Goal: Task Accomplishment & Management: Manage account settings

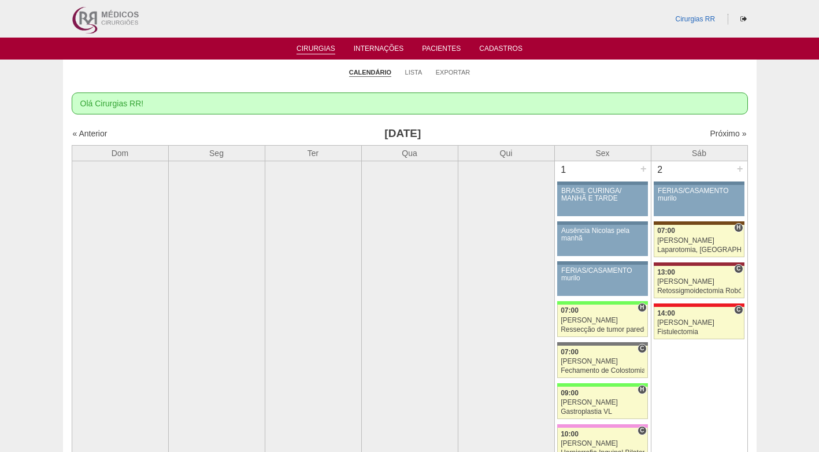
click at [419, 75] on link "Lista" at bounding box center [413, 72] width 17 height 9
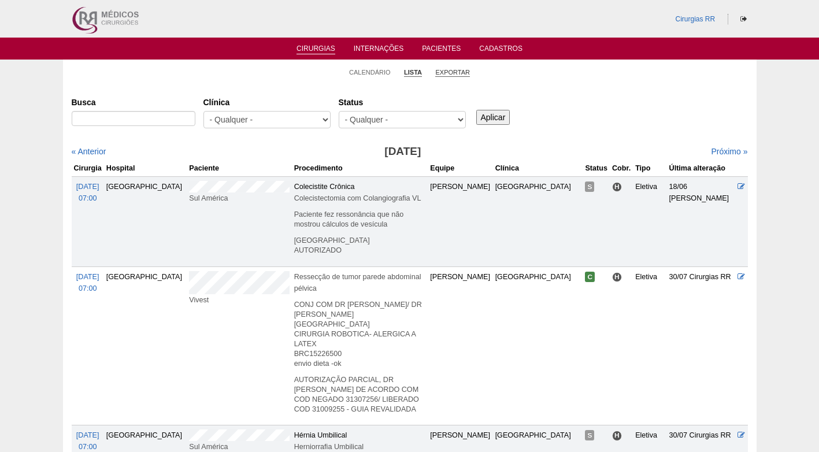
click at [454, 70] on li "Exportar" at bounding box center [452, 72] width 35 height 16
click at [454, 70] on link "Exportar" at bounding box center [452, 72] width 35 height 9
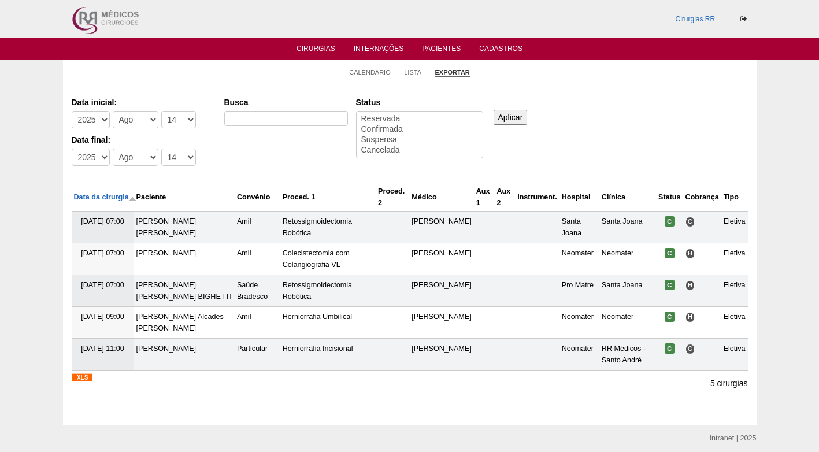
select select
click at [184, 121] on select "-Dia 1 2 3 4 5 6 7 8 9 10 11 12 13 14 15 16 17 18 19 20 21 22 23 24 25 26 27 28…" at bounding box center [178, 119] width 35 height 17
select select "18"
click at [161, 111] on select "-Dia 1 2 3 4 5 6 7 8 9 10 11 12 13 14 15 16 17 18 19 20 21 22 23 24 25 26 27 28…" at bounding box center [178, 119] width 35 height 17
click at [176, 155] on select "-Dia 1 2 3 4 5 6 7 8 9 10 11 12 13 14 15 16 17 18 19 20 21 22 23 24 25 26 27 28…" at bounding box center [178, 157] width 35 height 17
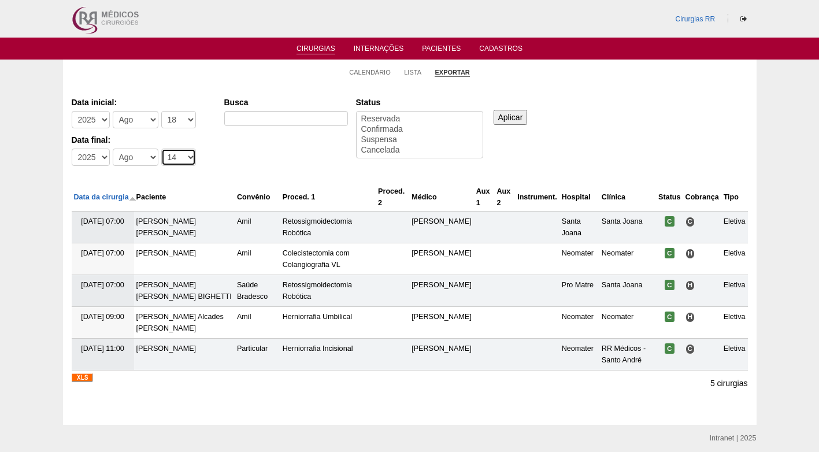
select select "22"
click at [161, 149] on select "-Dia 1 2 3 4 5 6 7 8 9 10 11 12 13 14 15 16 17 18 19 20 21 22 23 24 25 26 27 28…" at bounding box center [178, 157] width 35 height 17
select select "conf"
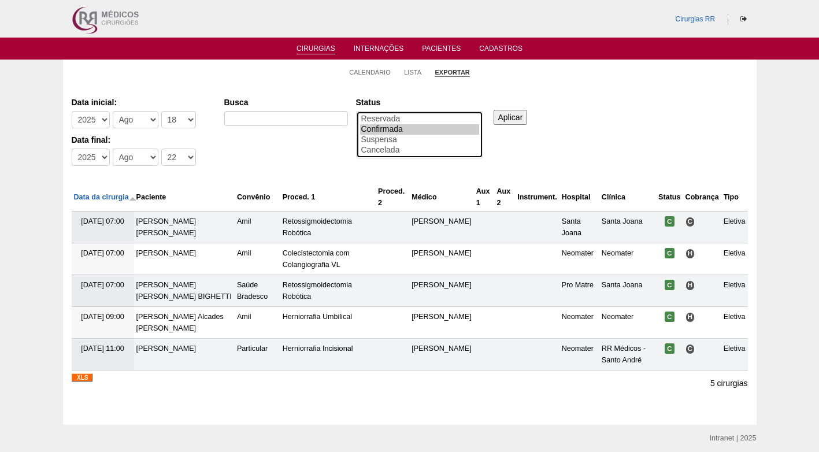
click at [400, 130] on option "Confirmada" at bounding box center [419, 129] width 119 height 10
click at [512, 120] on input "Aplicar" at bounding box center [511, 117] width 34 height 15
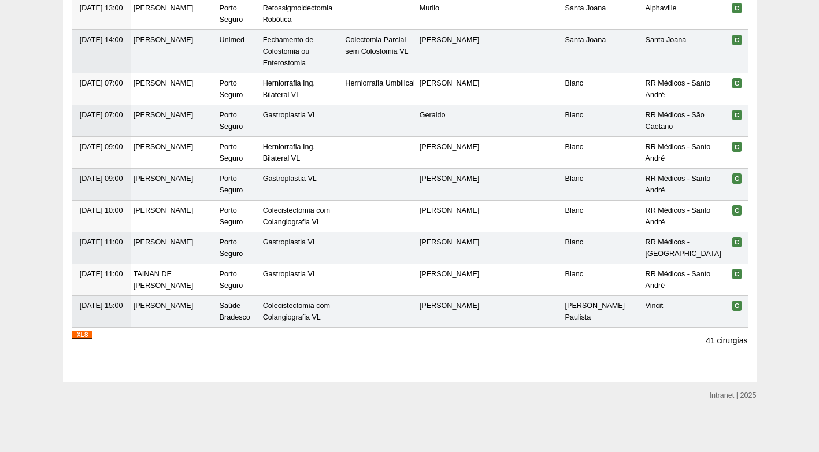
scroll to position [1407, 0]
click at [87, 334] on img at bounding box center [82, 335] width 21 height 8
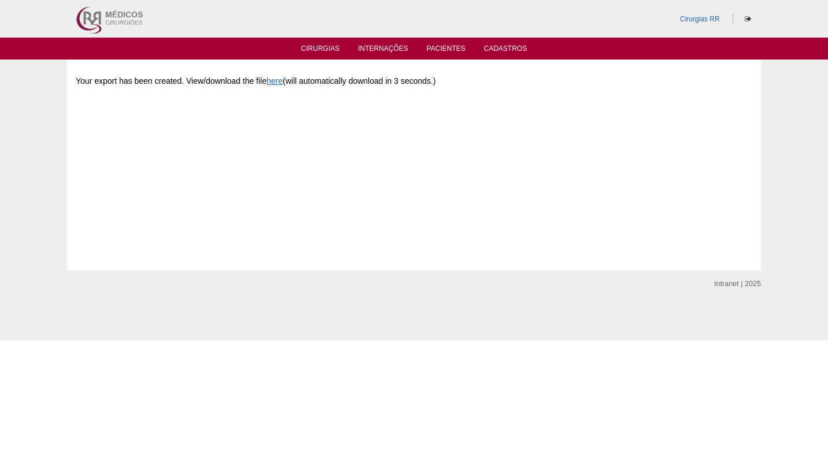
click at [490, 190] on div "Your export has been created. View/download the file here (will automatically d…" at bounding box center [414, 154] width 676 height 173
click at [279, 80] on link "here" at bounding box center [275, 80] width 16 height 9
click at [319, 49] on link "Cirurgias" at bounding box center [320, 50] width 39 height 10
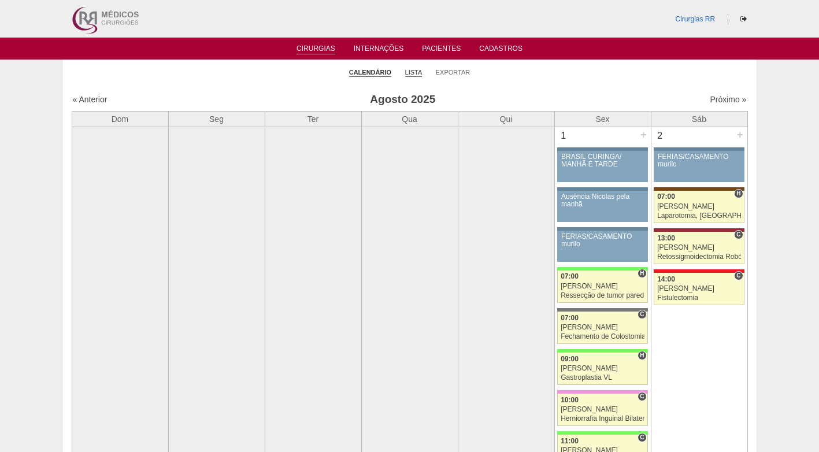
click at [411, 71] on link "Lista" at bounding box center [413, 72] width 17 height 9
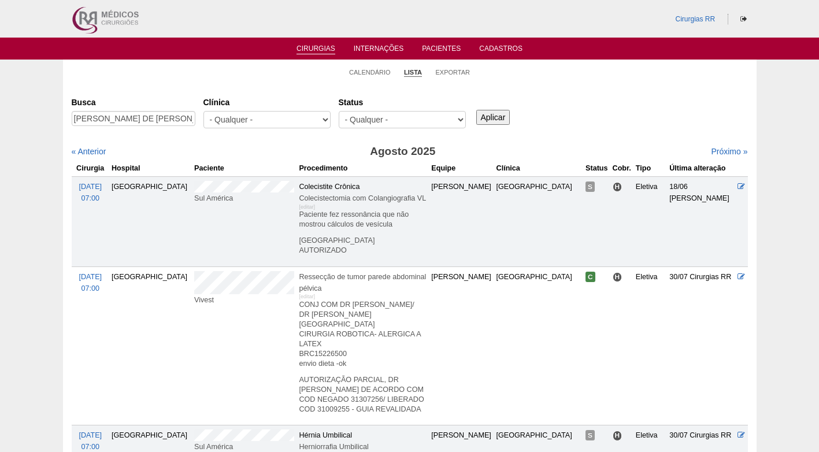
scroll to position [0, 27]
type input "[PERSON_NAME] DE [PERSON_NAME]"
click at [504, 116] on input "Aplicar" at bounding box center [493, 117] width 34 height 15
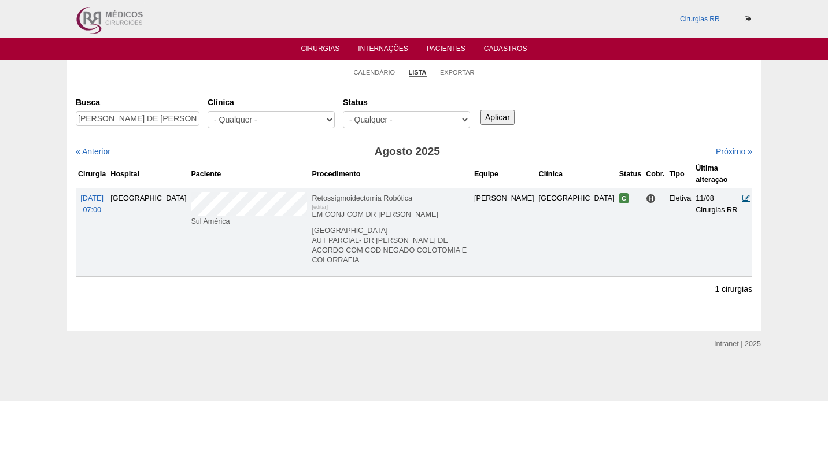
click at [746, 194] on icon at bounding box center [746, 198] width 8 height 8
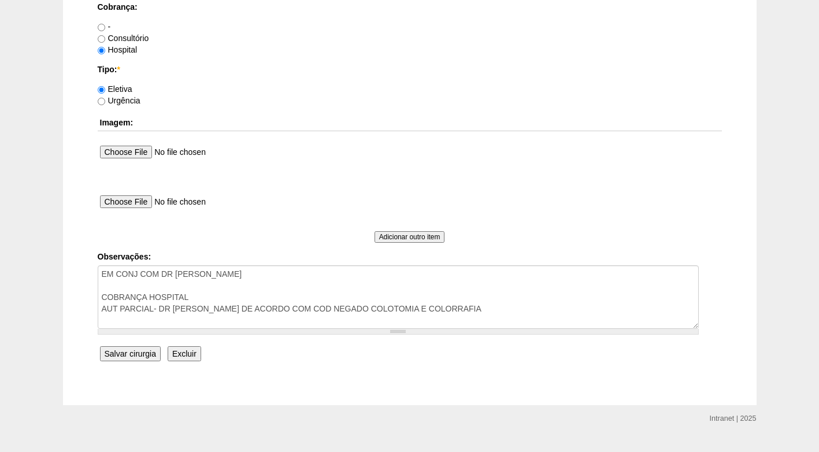
scroll to position [1038, 0]
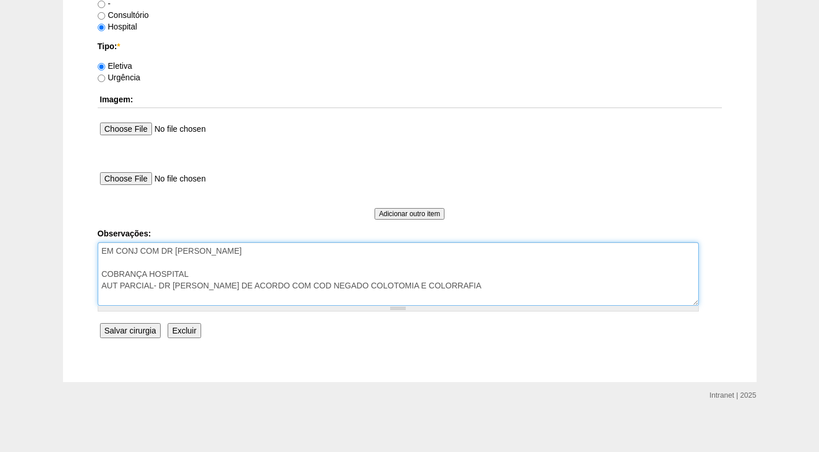
click at [455, 283] on textarea "EM CONJ COM DR [PERSON_NAME] COBRANÇA HOSPITAL AUT PARCIAL- DR [PERSON_NAME] DE…" at bounding box center [398, 274] width 601 height 64
type textarea "EM CONJ COM DR ROGERS COBRANÇA HOSPITAL AUT PARCIAL- DR BRUNO DE ACORDO COM COD…"
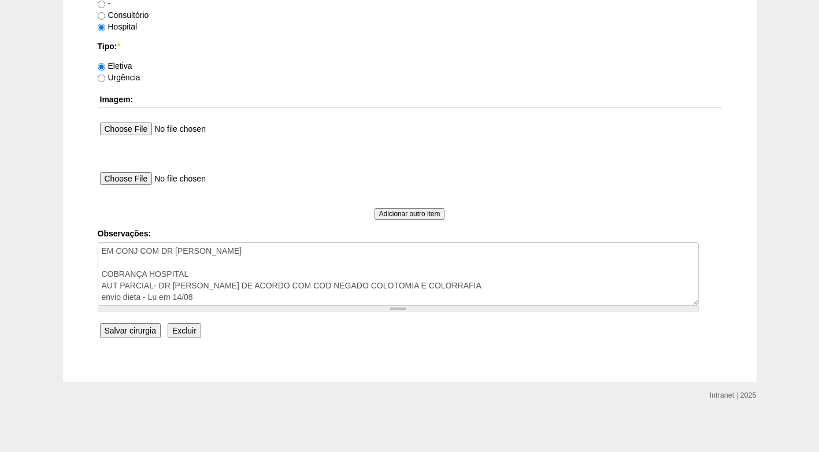
click at [142, 325] on input "Salvar cirurgia" at bounding box center [130, 330] width 61 height 15
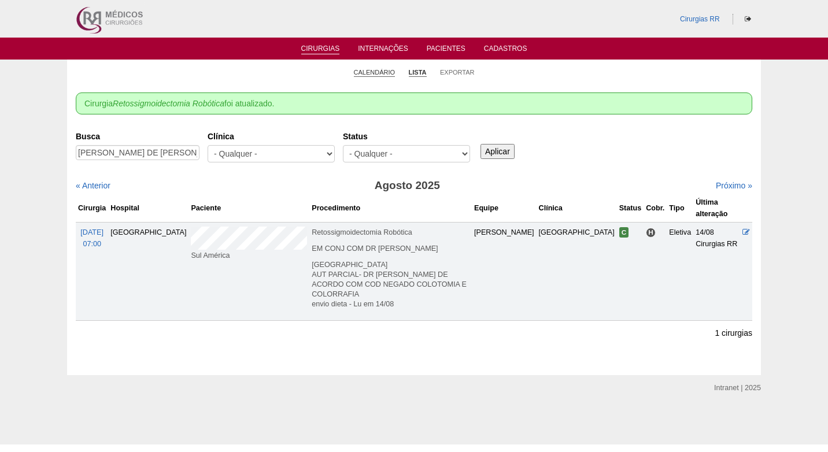
click at [374, 70] on link "Calendário" at bounding box center [375, 72] width 42 height 9
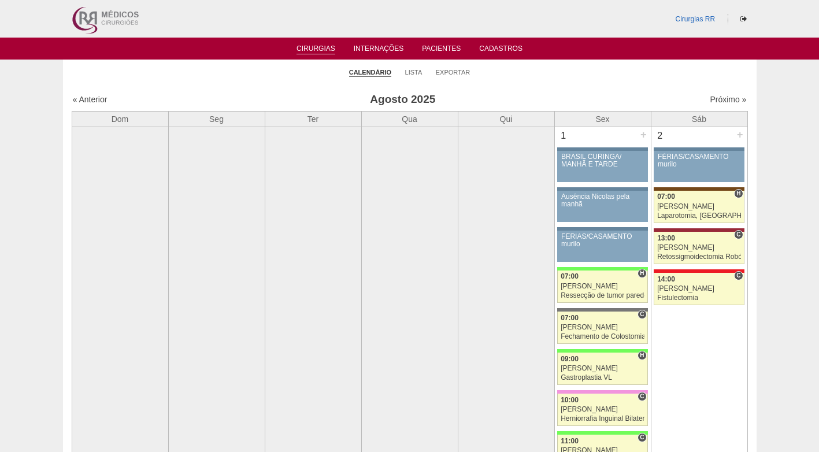
click at [405, 70] on ul "Calendário Lista Exportar" at bounding box center [410, 72] width 694 height 24
click at [408, 72] on link "Lista" at bounding box center [413, 72] width 17 height 9
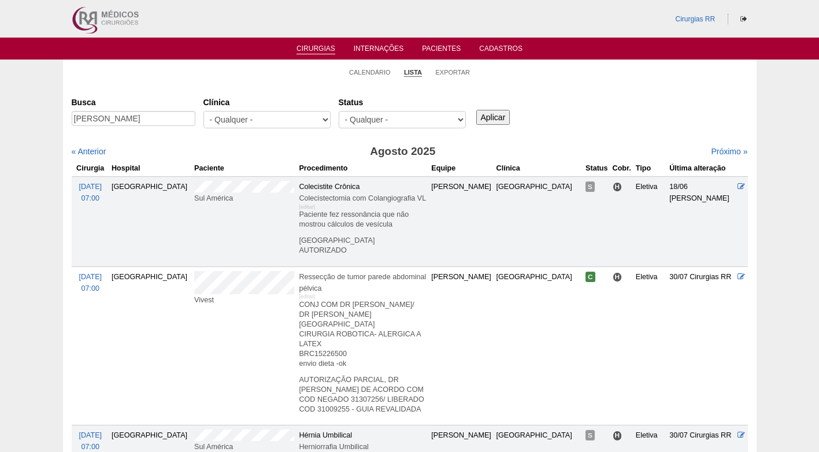
scroll to position [0, 3]
type input "[PERSON_NAME]"
click at [489, 120] on input "Aplicar" at bounding box center [493, 117] width 34 height 15
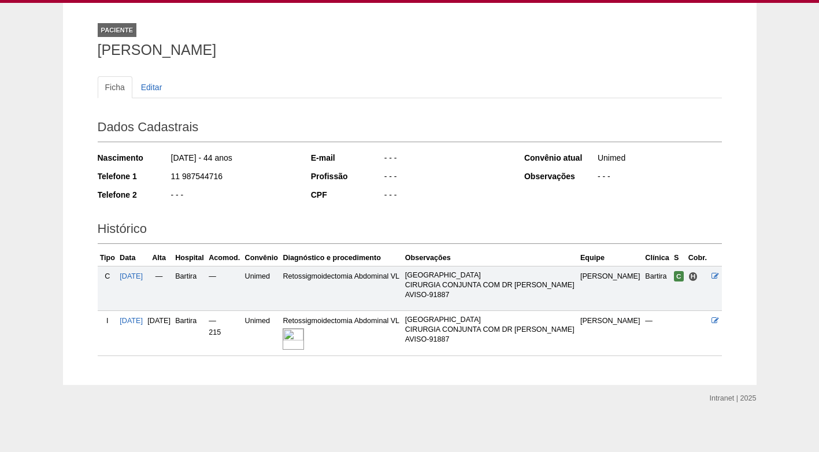
scroll to position [60, 0]
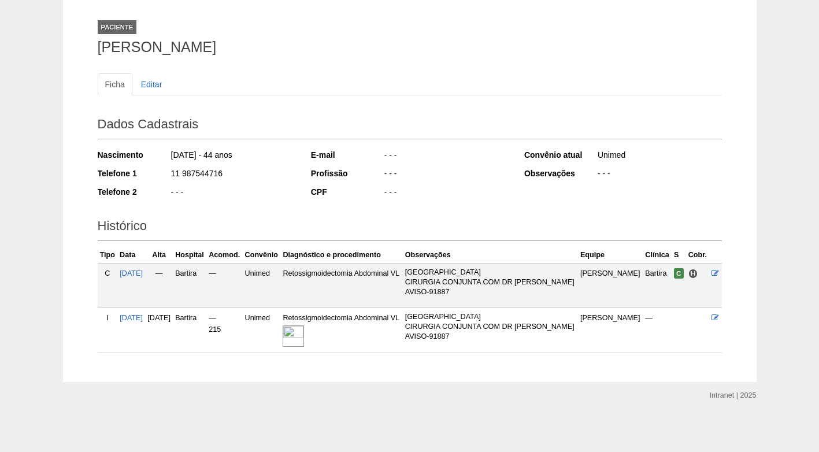
click at [304, 336] on img at bounding box center [293, 336] width 21 height 21
